Goal: Task Accomplishment & Management: Complete application form

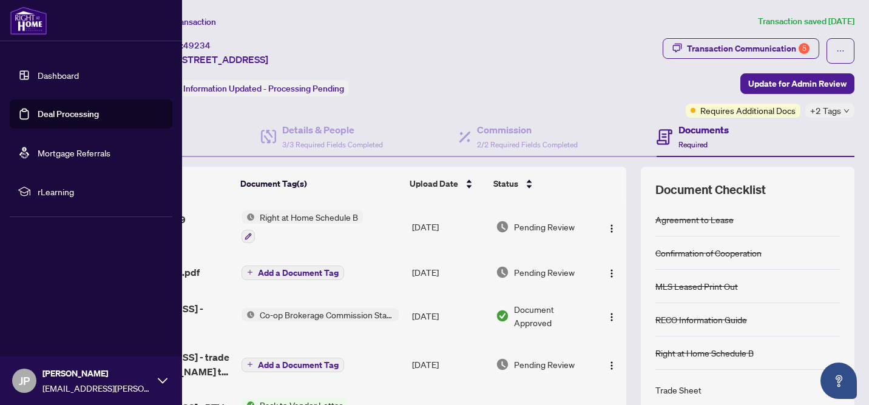
click at [46, 110] on link "Deal Processing" at bounding box center [68, 114] width 61 height 11
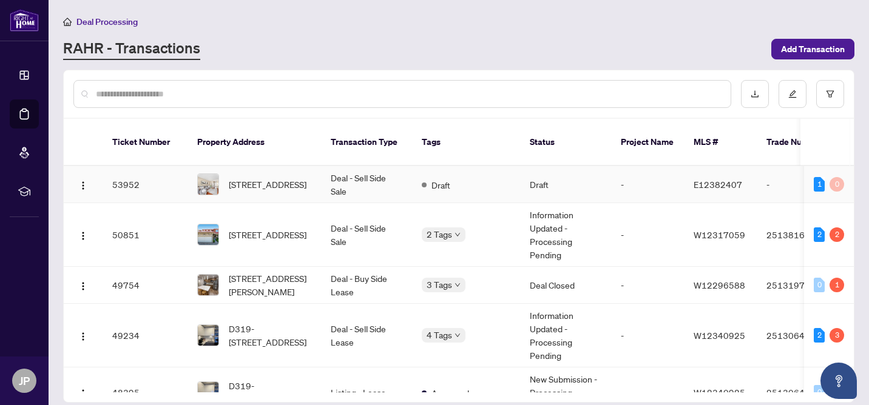
click at [348, 186] on td "Deal - Sell Side Sale" at bounding box center [366, 184] width 91 height 37
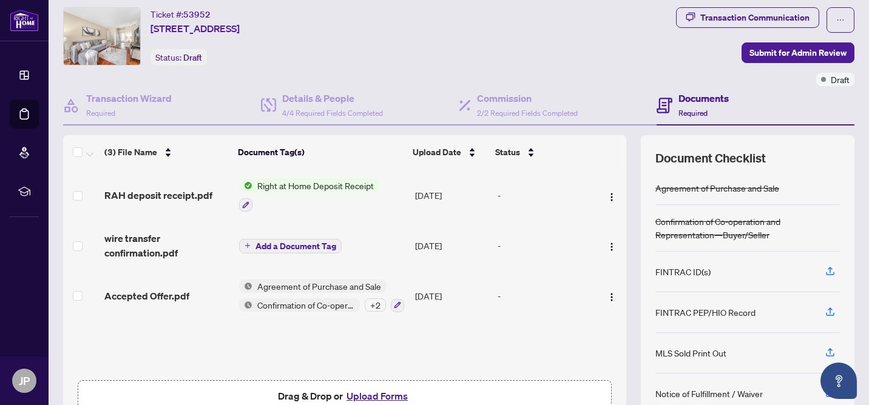
scroll to position [32, 0]
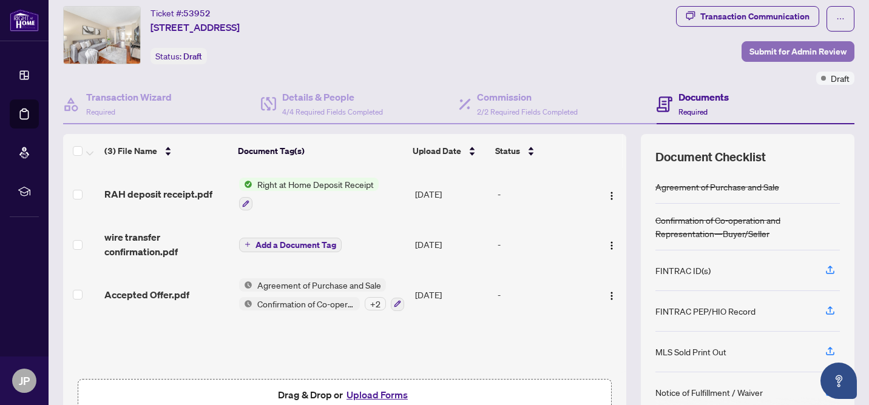
click at [783, 49] on span "Submit for Admin Review" at bounding box center [798, 51] width 97 height 19
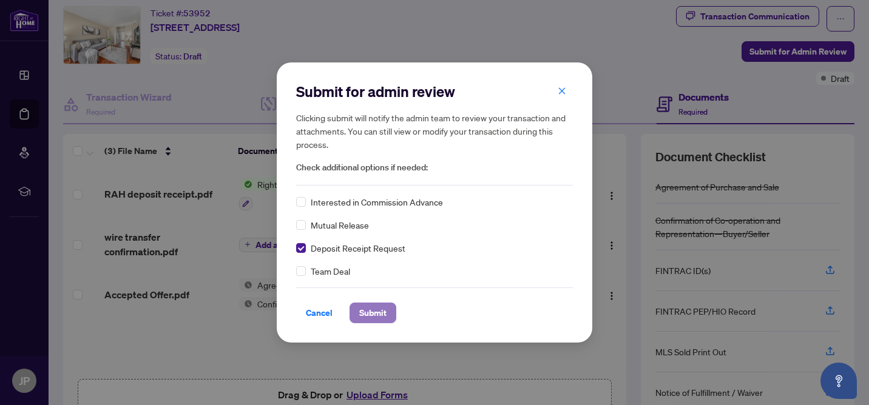
click at [359, 312] on span "Submit" at bounding box center [372, 312] width 27 height 19
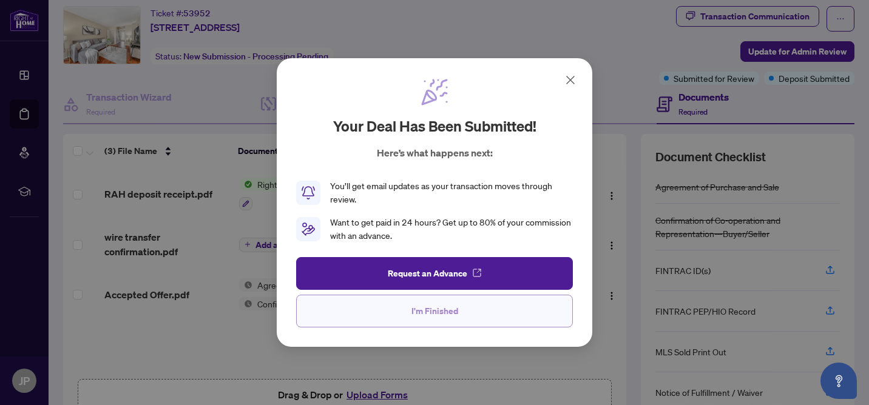
click at [399, 308] on button "I'm Finished" at bounding box center [434, 311] width 277 height 33
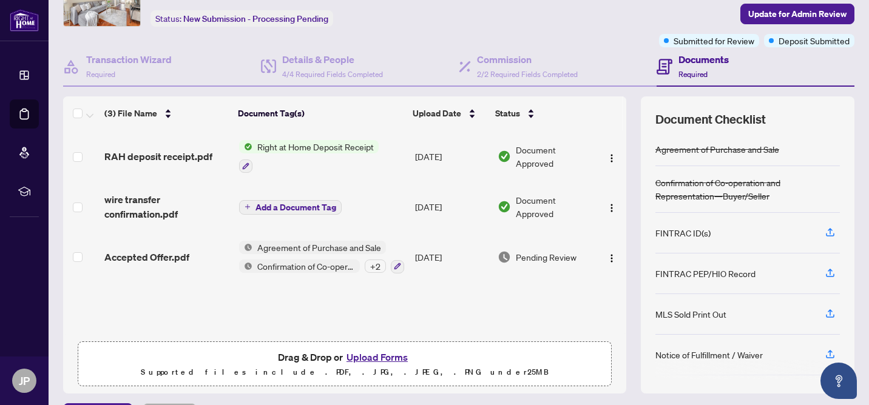
scroll to position [52, 0]
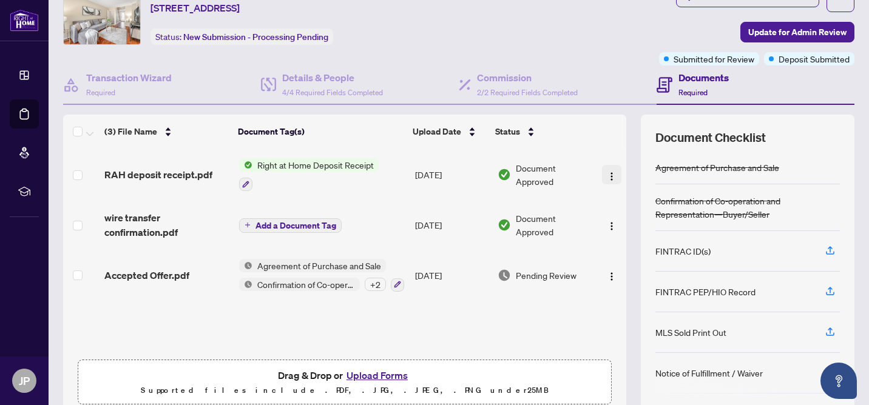
click at [607, 174] on img "button" at bounding box center [612, 177] width 10 height 10
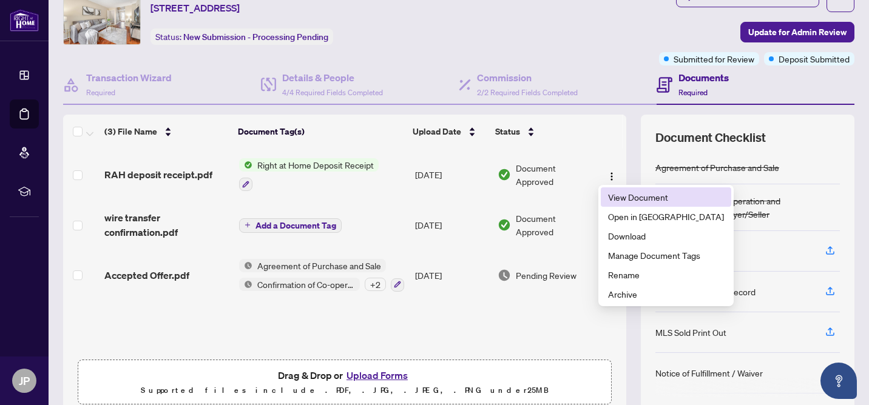
click at [616, 195] on span "View Document" at bounding box center [666, 197] width 116 height 13
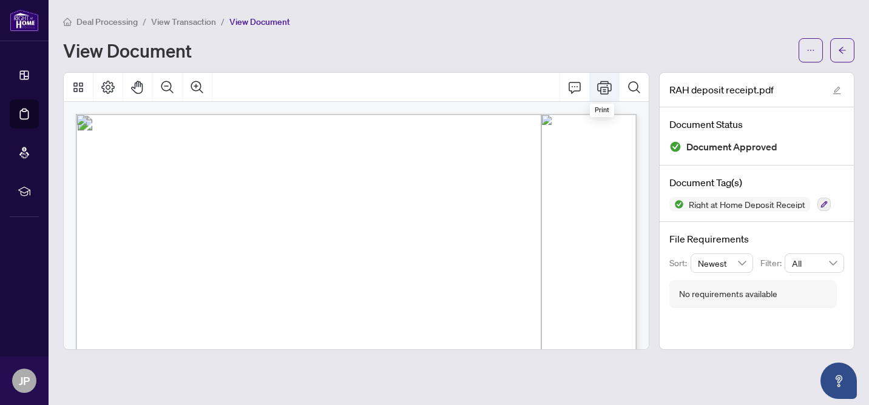
click at [595, 89] on button "Print" at bounding box center [604, 87] width 29 height 29
